Goal: Task Accomplishment & Management: Manage account settings

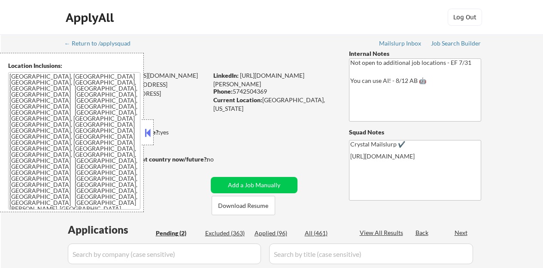
select select ""pending""
click at [146, 128] on button at bounding box center [147, 132] width 9 height 13
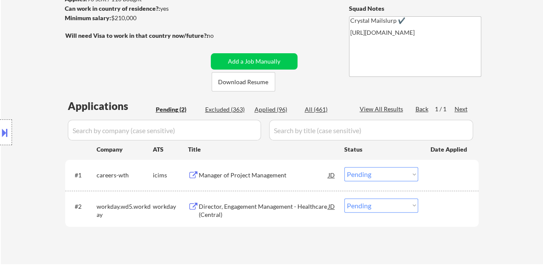
scroll to position [172, 0]
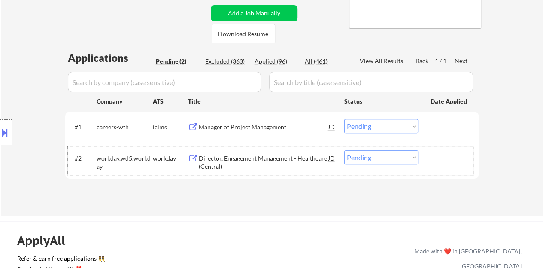
drag, startPoint x: 300, startPoint y: 71, endPoint x: 190, endPoint y: 218, distance: 182.8
click at [190, 218] on div "← Return to /applysquad Mailslurp Inbox Job Search Builder Lamya Tawfic User Em…" at bounding box center [271, 242] width 543 height 828
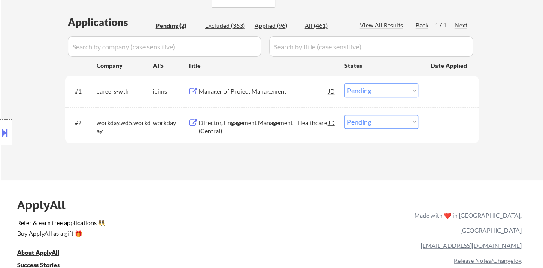
scroll to position [215, 0]
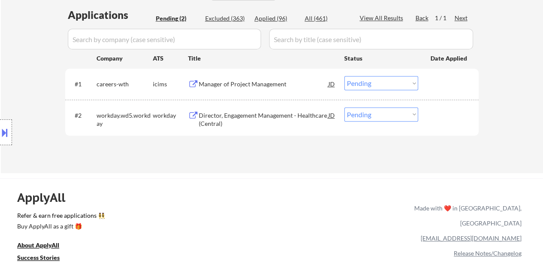
click at [292, 113] on div "Director, Engagement Management - Healthcare (Central)" at bounding box center [264, 119] width 130 height 17
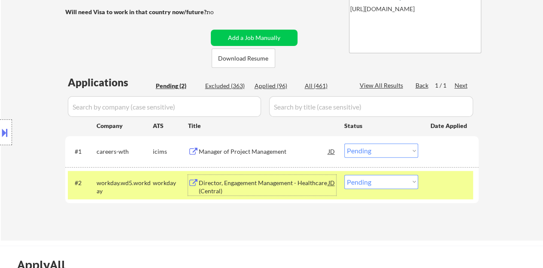
scroll to position [172, 0]
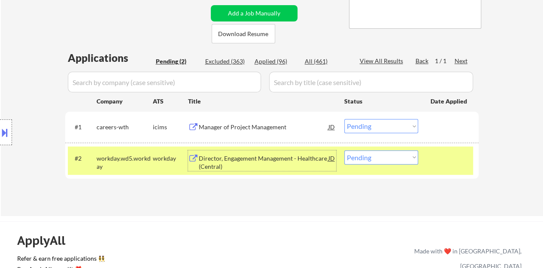
click at [387, 149] on div "#2 workday.wd5.workday workday Director, Engagement Management - Healthcare (Ce…" at bounding box center [270, 160] width 405 height 28
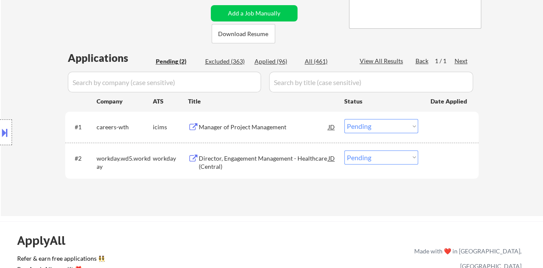
click at [388, 156] on select "Choose an option... Pending Applied Excluded (Questions) Excluded (Expired) Exc…" at bounding box center [381, 157] width 74 height 14
select select ""excluded__bad_match_""
click at [344, 150] on select "Choose an option... Pending Applied Excluded (Questions) Excluded (Expired) Exc…" at bounding box center [381, 157] width 74 height 14
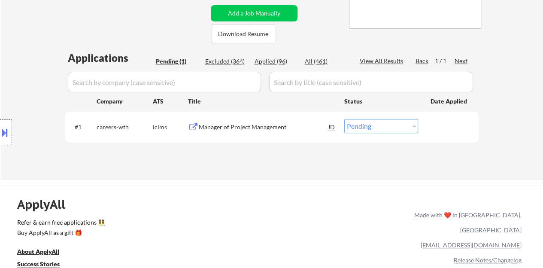
click at [265, 129] on div "Manager of Project Management" at bounding box center [264, 127] width 130 height 9
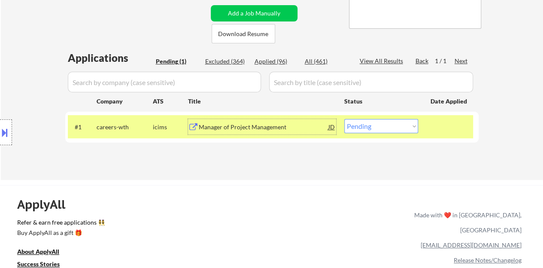
click at [383, 131] on select "Choose an option... Pending Applied Excluded (Questions) Excluded (Expired) Exc…" at bounding box center [381, 126] width 74 height 14
click at [385, 123] on select "Choose an option... Pending Applied Excluded (Questions) Excluded (Expired) Exc…" at bounding box center [381, 126] width 74 height 14
select select ""excluded__bad_match_""
click at [344, 119] on select "Choose an option... Pending Applied Excluded (Questions) Excluded (Expired) Exc…" at bounding box center [381, 126] width 74 height 14
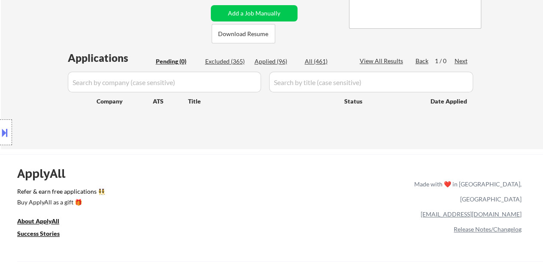
scroll to position [86, 0]
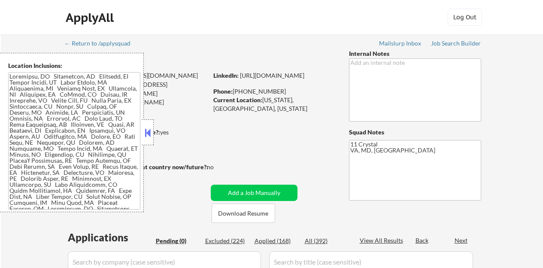
click at [146, 127] on button at bounding box center [147, 132] width 9 height 13
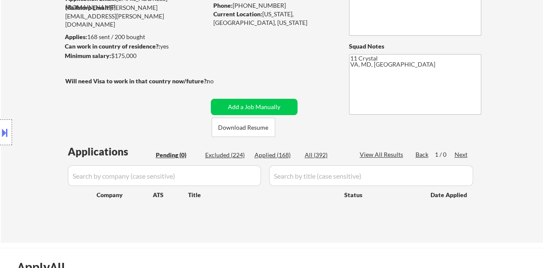
scroll to position [86, 0]
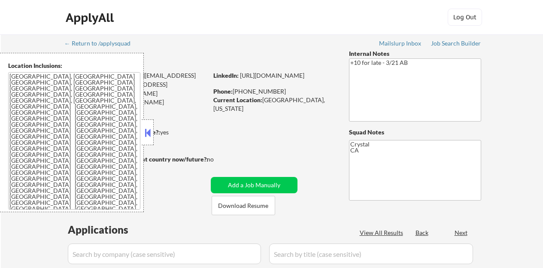
select select ""pending""
click at [147, 129] on button at bounding box center [147, 132] width 9 height 13
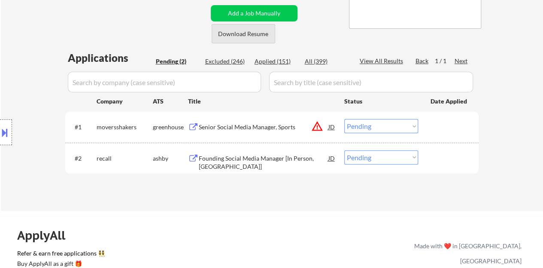
scroll to position [215, 0]
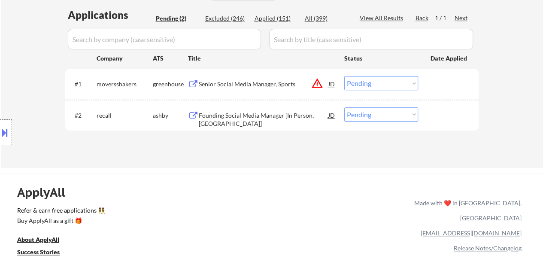
click at [232, 113] on div "Founding Social Media Manager [In Person, [GEOGRAPHIC_DATA]]" at bounding box center [264, 119] width 130 height 17
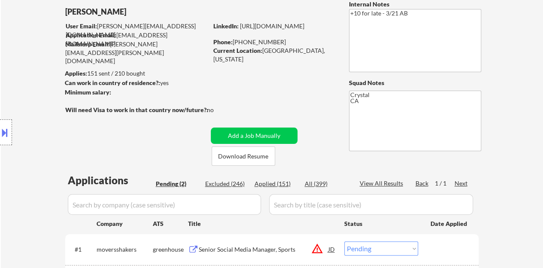
scroll to position [43, 0]
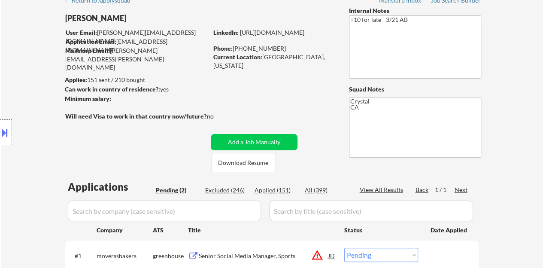
drag, startPoint x: 310, startPoint y: 40, endPoint x: 301, endPoint y: 80, distance: 41.5
click at [301, 80] on div "← Return to /applysquad Mailslurp Inbox Job Search Builder [PERSON_NAME] User E…" at bounding box center [272, 161] width 429 height 341
drag, startPoint x: 325, startPoint y: 41, endPoint x: 214, endPoint y: 42, distance: 110.8
click at [214, 37] on div "LinkedIn: [URL][DOMAIN_NAME]" at bounding box center [274, 32] width 123 height 9
copy link "[URL][DOMAIN_NAME]"
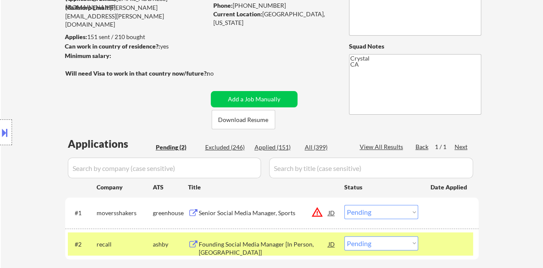
scroll to position [172, 0]
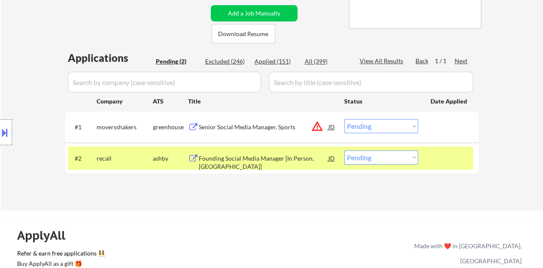
click at [489, 114] on div "← Return to /applysquad Mailslurp Inbox Job Search Builder [PERSON_NAME] User E…" at bounding box center [272, 37] width 542 height 348
click at [368, 155] on select "Choose an option... Pending Applied Excluded (Questions) Excluded (Expired) Exc…" at bounding box center [381, 157] width 74 height 14
click at [229, 201] on div "← Return to /applysquad Mailslurp Inbox Job Search Builder [PERSON_NAME] User E…" at bounding box center [272, 33] width 429 height 341
click at [376, 157] on select "Choose an option... Pending Applied Excluded (Questions) Excluded (Expired) Exc…" at bounding box center [381, 157] width 74 height 14
click at [403, 163] on select "Choose an option... Pending Applied Excluded (Questions) Excluded (Expired) Exc…" at bounding box center [381, 157] width 74 height 14
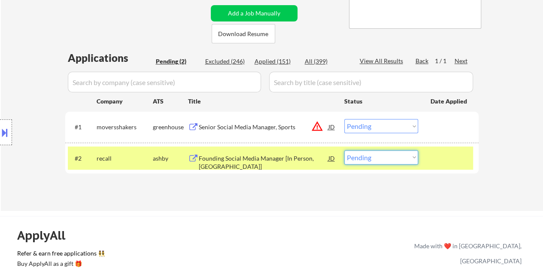
select select ""excluded""
click at [344, 150] on select "Choose an option... Pending Applied Excluded (Questions) Excluded (Expired) Exc…" at bounding box center [381, 157] width 74 height 14
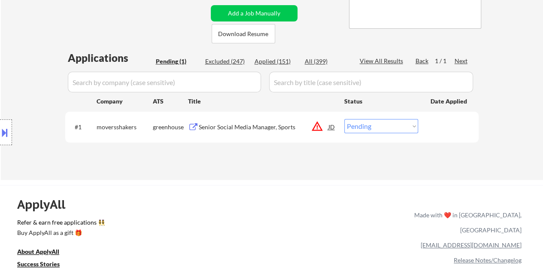
click at [231, 125] on div "Senior Social Media Manager, Sports" at bounding box center [264, 127] width 130 height 9
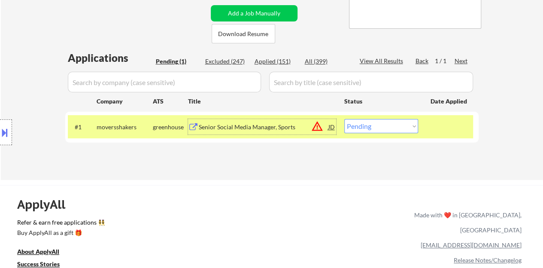
click at [368, 128] on select "Choose an option... Pending Applied Excluded (Questions) Excluded (Expired) Exc…" at bounding box center [381, 126] width 74 height 14
select select ""excluded__location_""
click at [344, 119] on select "Choose an option... Pending Applied Excluded (Questions) Excluded (Expired) Exc…" at bounding box center [381, 126] width 74 height 14
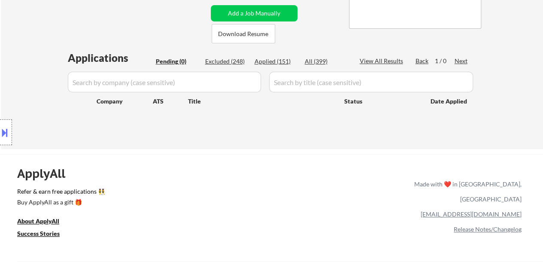
scroll to position [86, 0]
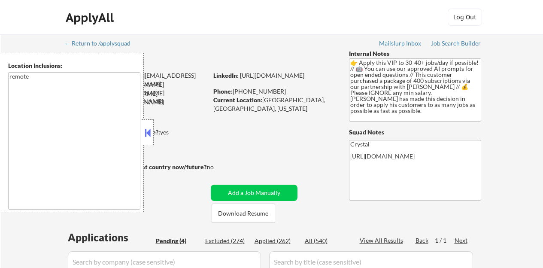
select select ""pending""
click at [144, 136] on button at bounding box center [147, 132] width 9 height 13
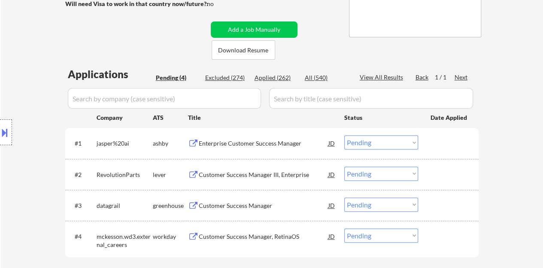
scroll to position [215, 0]
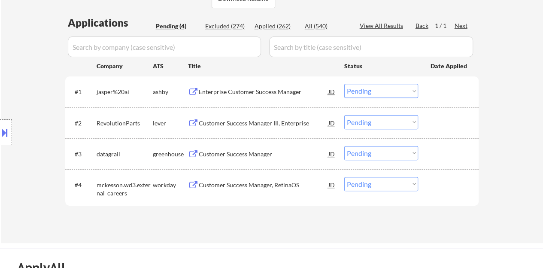
click at [238, 94] on div "Enterprise Customer Success Manager" at bounding box center [264, 92] width 130 height 9
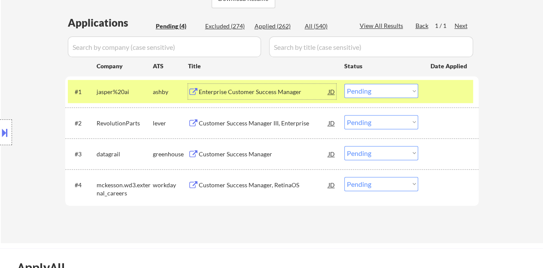
click at [363, 96] on select "Choose an option... Pending Applied Excluded (Questions) Excluded (Expired) Exc…" at bounding box center [381, 91] width 74 height 14
click at [344, 84] on select "Choose an option... Pending Applied Excluded (Questions) Excluded (Expired) Exc…" at bounding box center [381, 91] width 74 height 14
select select ""pending""
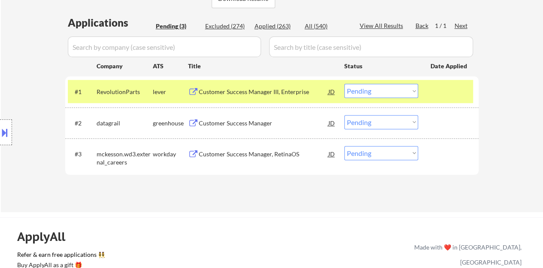
click at [247, 94] on div "Customer Success Manager III, Enterprise" at bounding box center [264, 92] width 130 height 9
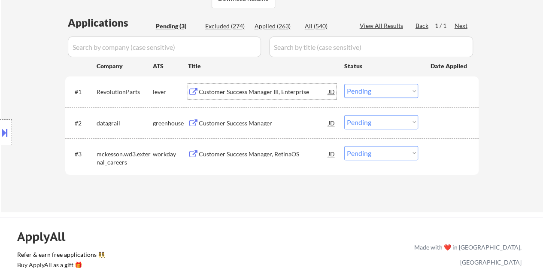
click at [458, 91] on div at bounding box center [450, 91] width 38 height 15
